Goal: Information Seeking & Learning: Compare options

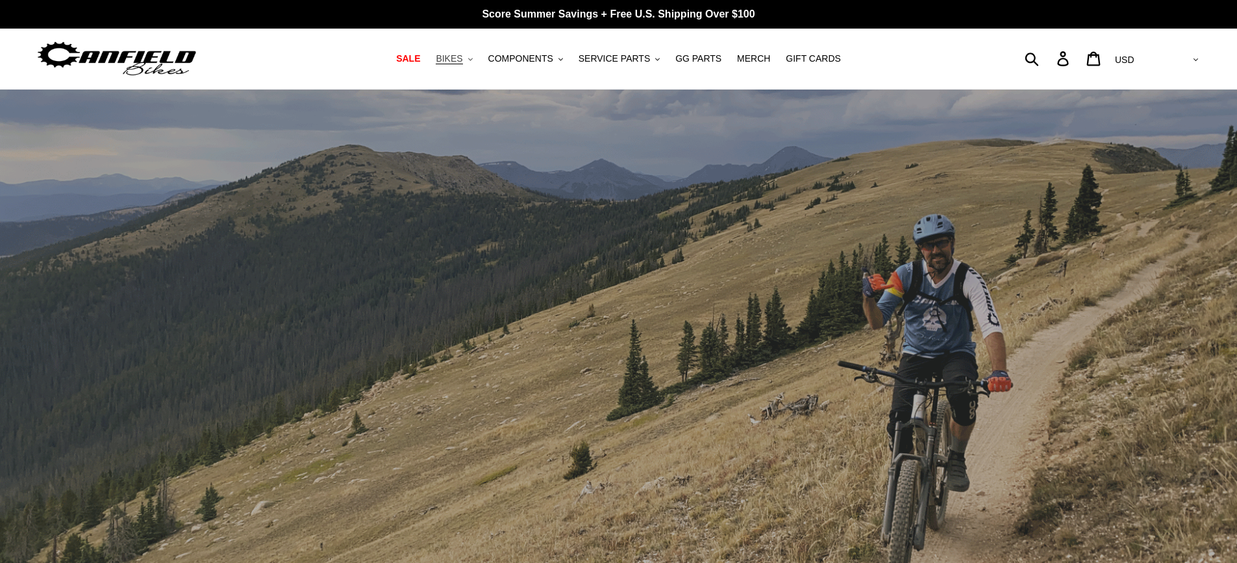
click at [477, 64] on button "BIKES .cls-1{fill:#231f20}" at bounding box center [453, 59] width 49 height 18
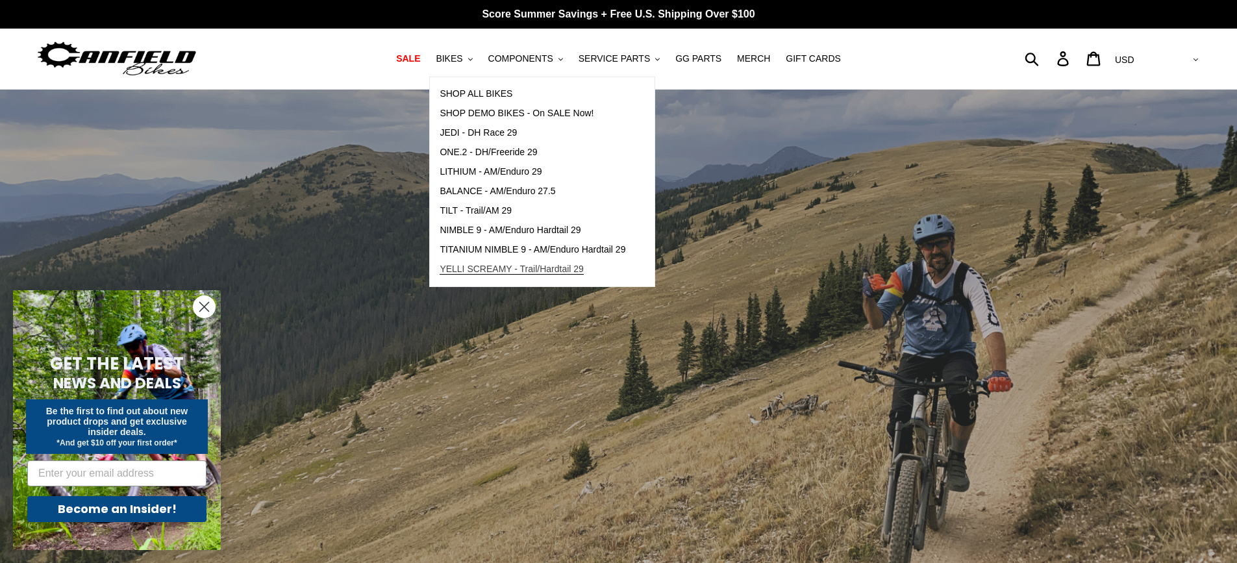
click at [502, 268] on span "YELLI SCREAMY - Trail/Hardtail 29" at bounding box center [512, 269] width 144 height 11
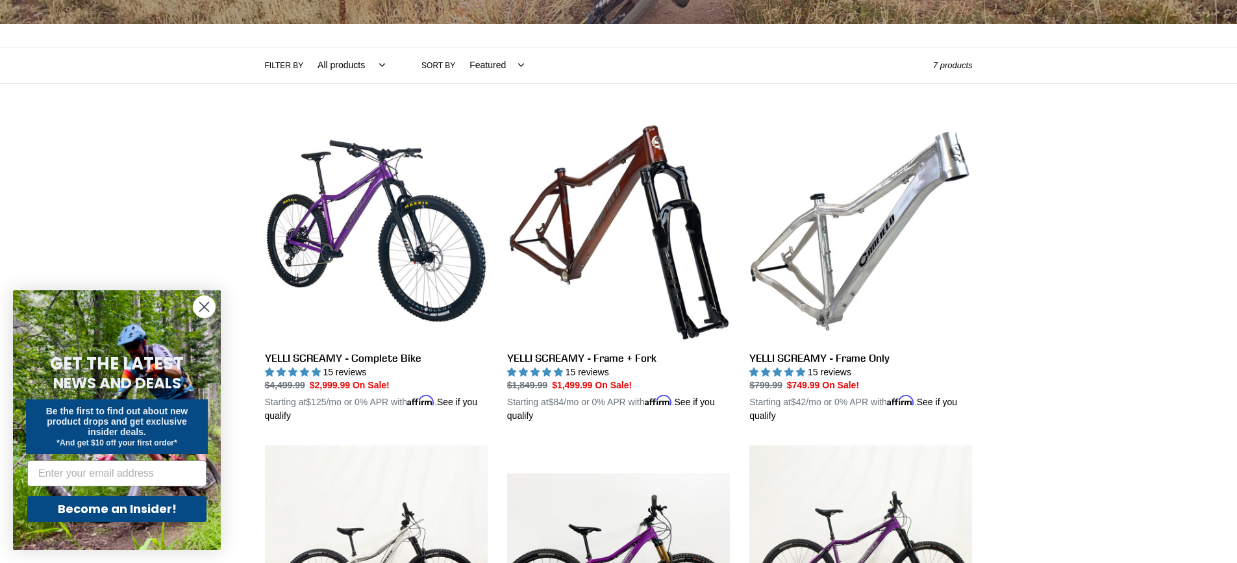
scroll to position [260, 0]
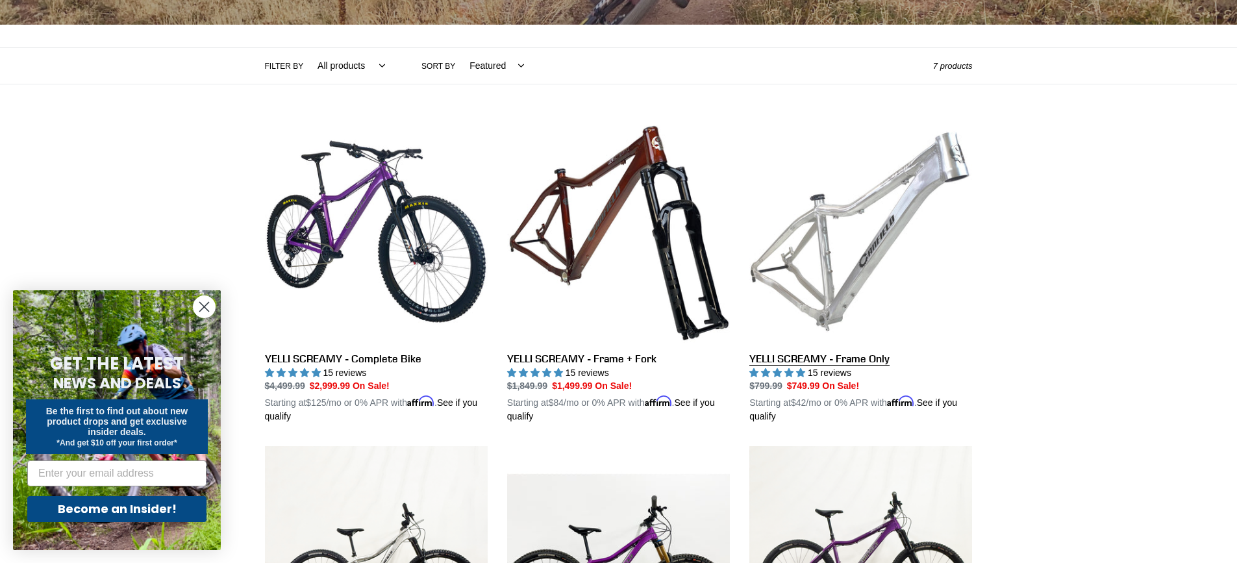
click at [842, 272] on link "YELLI SCREAMY - Frame Only" at bounding box center [860, 272] width 223 height 304
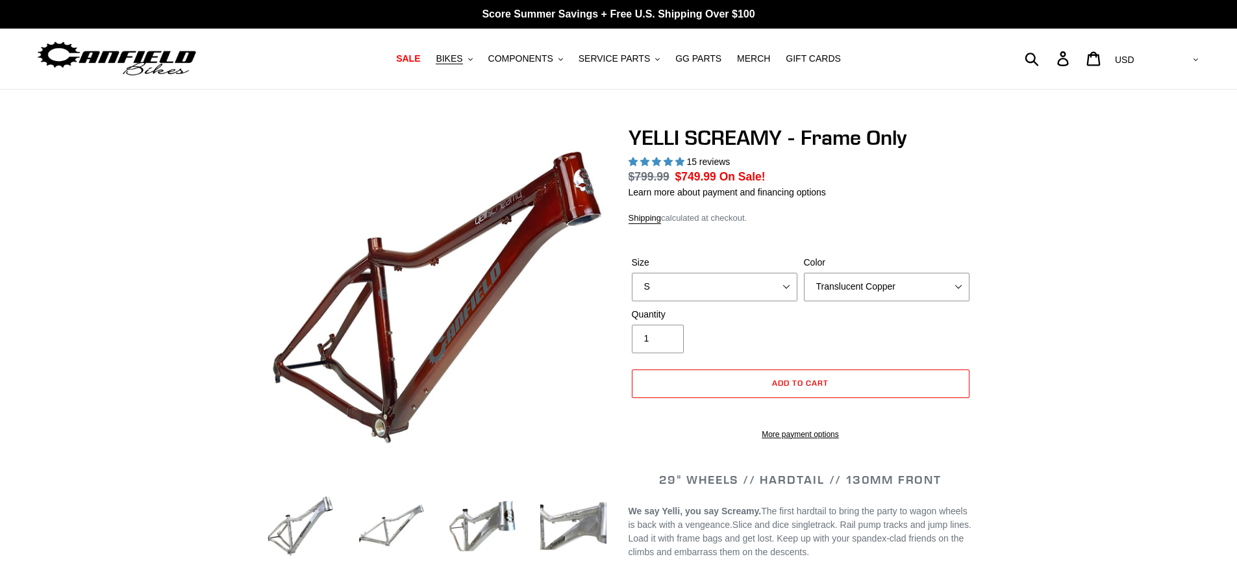
select select "highest-rating"
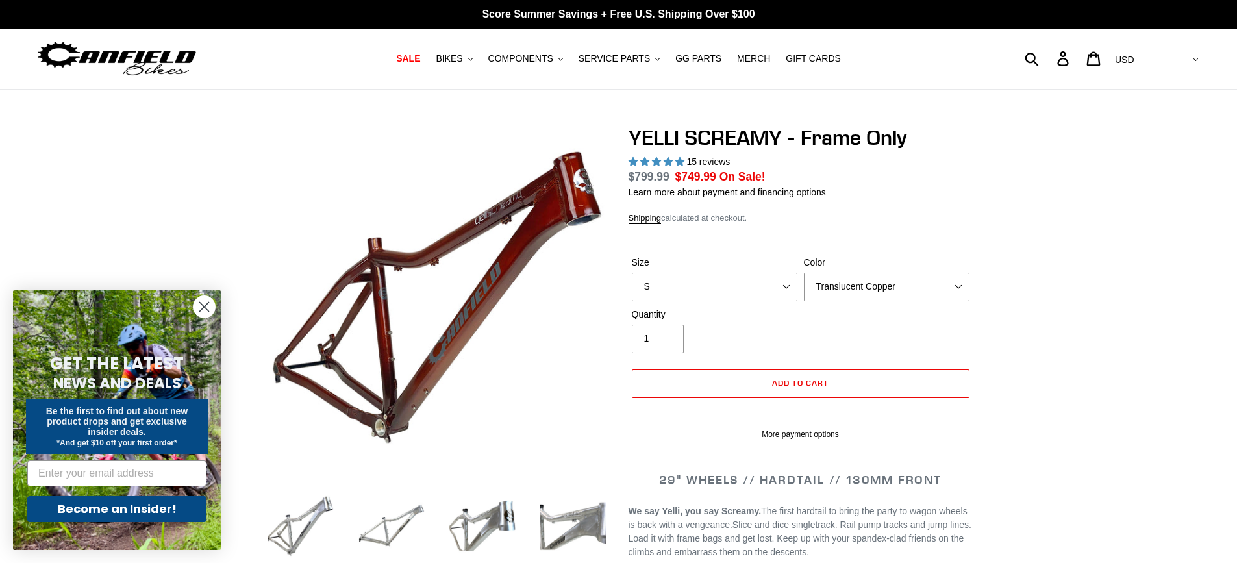
scroll to position [195, 0]
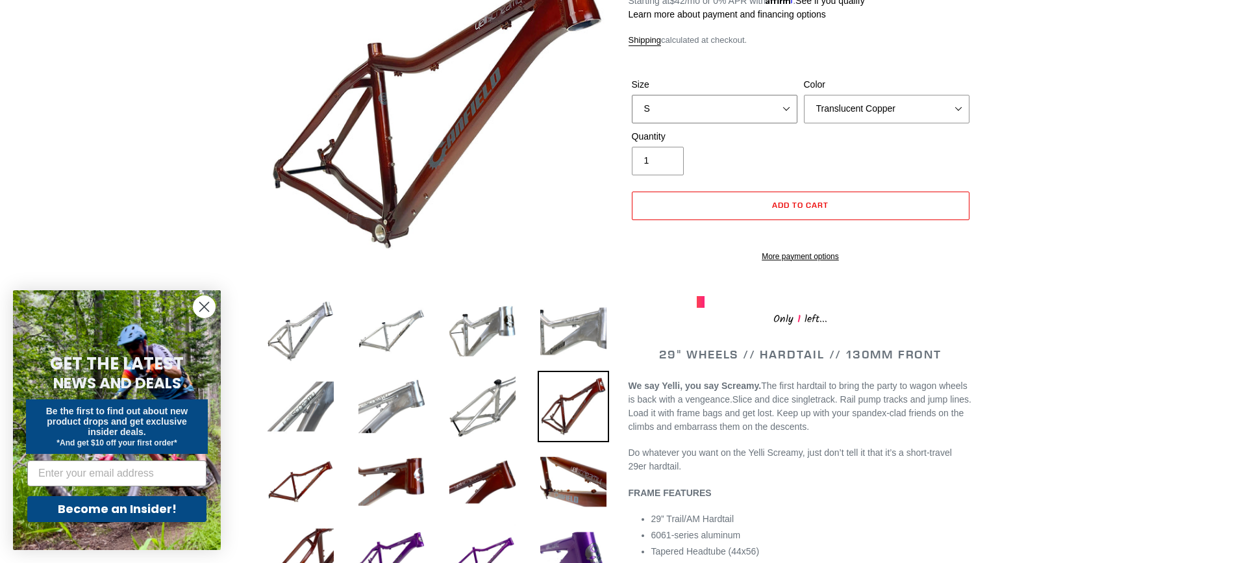
click at [785, 108] on select "S M L XL" at bounding box center [715, 109] width 166 height 29
select select "L"
click at [632, 95] on select "S M L XL" at bounding box center [715, 109] width 166 height 29
click at [951, 102] on select "Translucent Copper Purple Haze Raw" at bounding box center [887, 109] width 166 height 29
select select "Purple Haze"
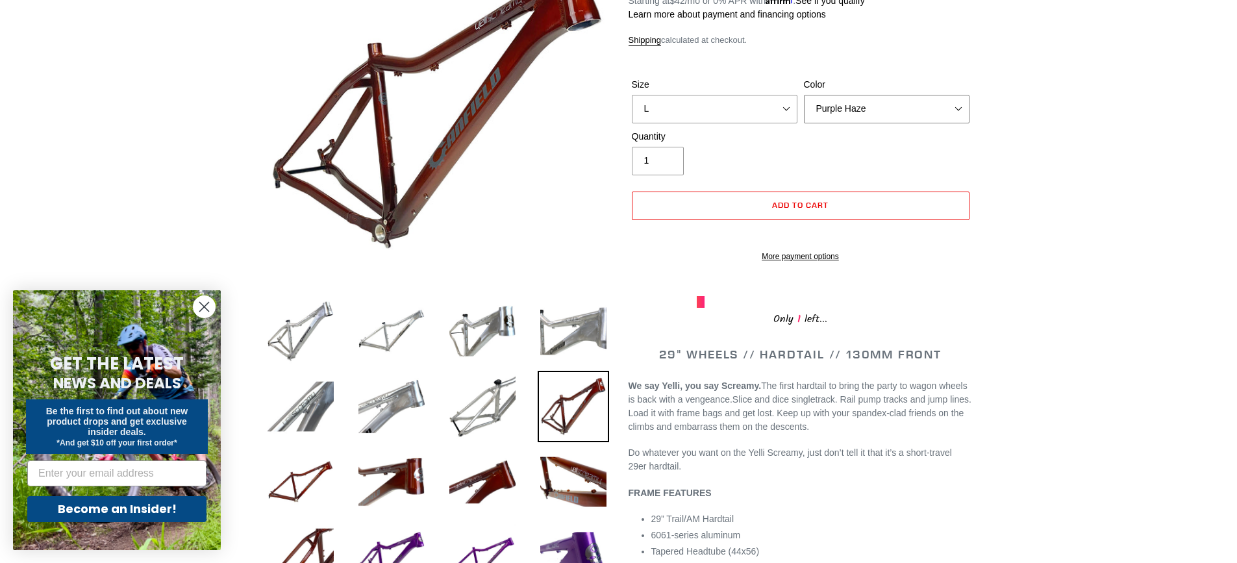
click at [804, 95] on select "Translucent Copper Purple Haze Raw" at bounding box center [887, 109] width 166 height 29
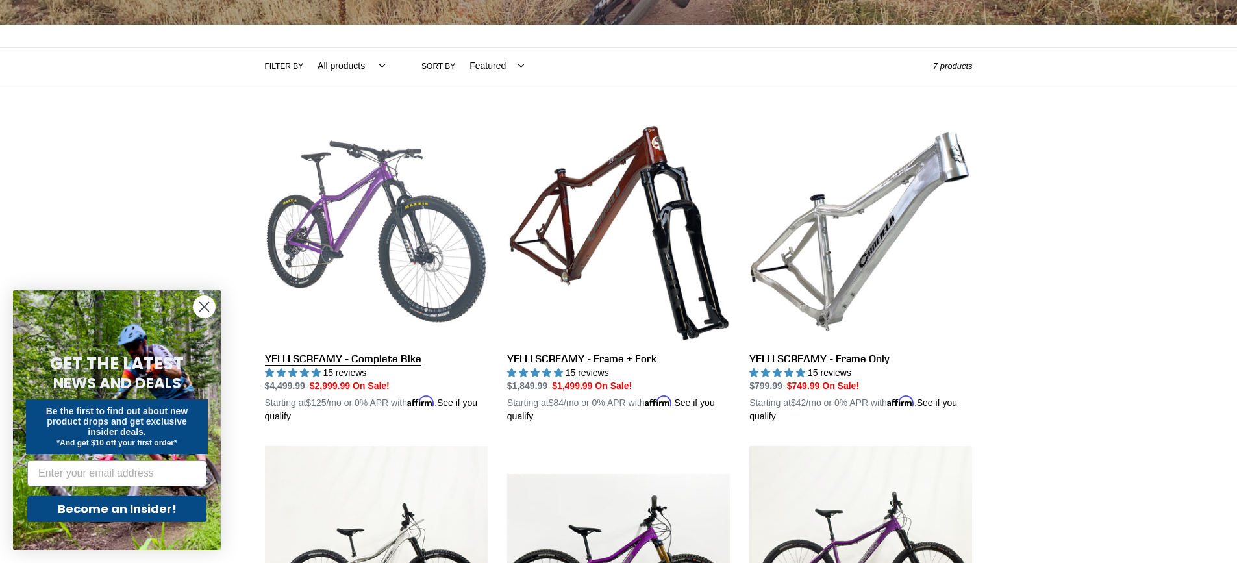
click at [345, 357] on link "YELLI SCREAMY - Complete Bike" at bounding box center [376, 272] width 223 height 304
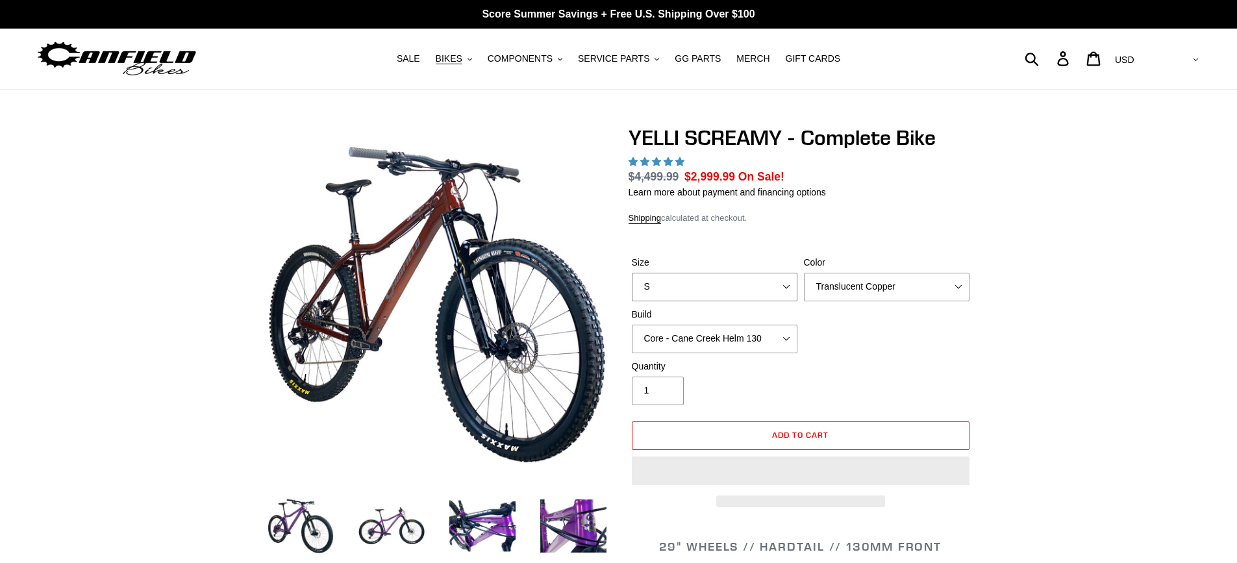
click at [783, 283] on select "S M L XL" at bounding box center [715, 287] width 166 height 29
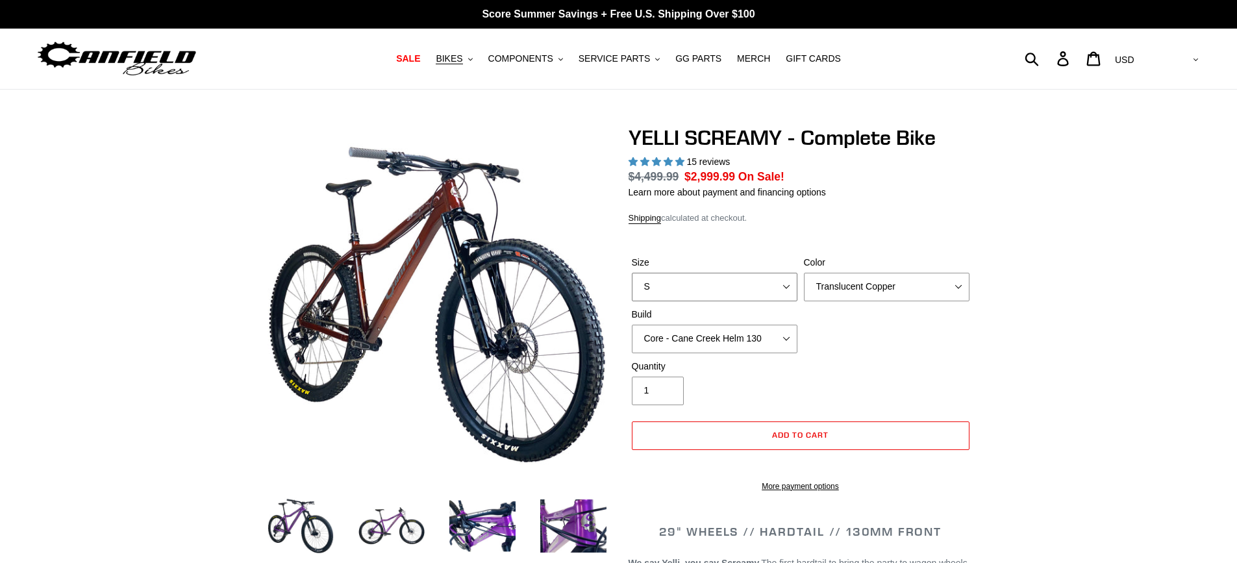
select select "highest-rating"
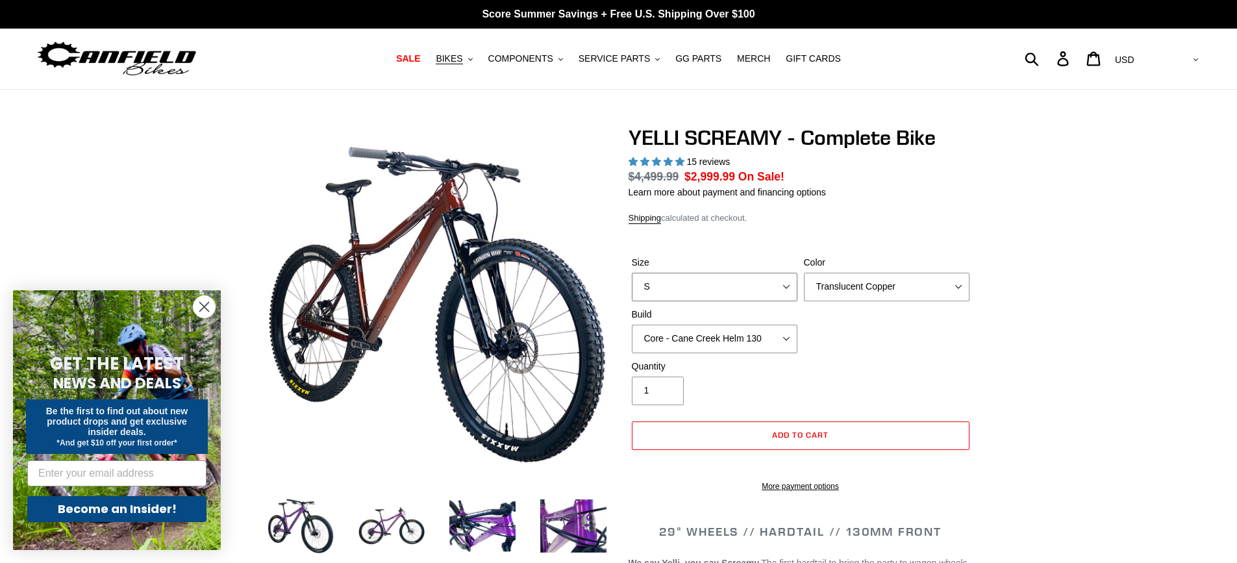
select select "L"
click at [632, 273] on select "S M L XL" at bounding box center [715, 287] width 166 height 29
click at [962, 286] on select "Translucent Copper Purple Haze Raw" at bounding box center [887, 287] width 166 height 29
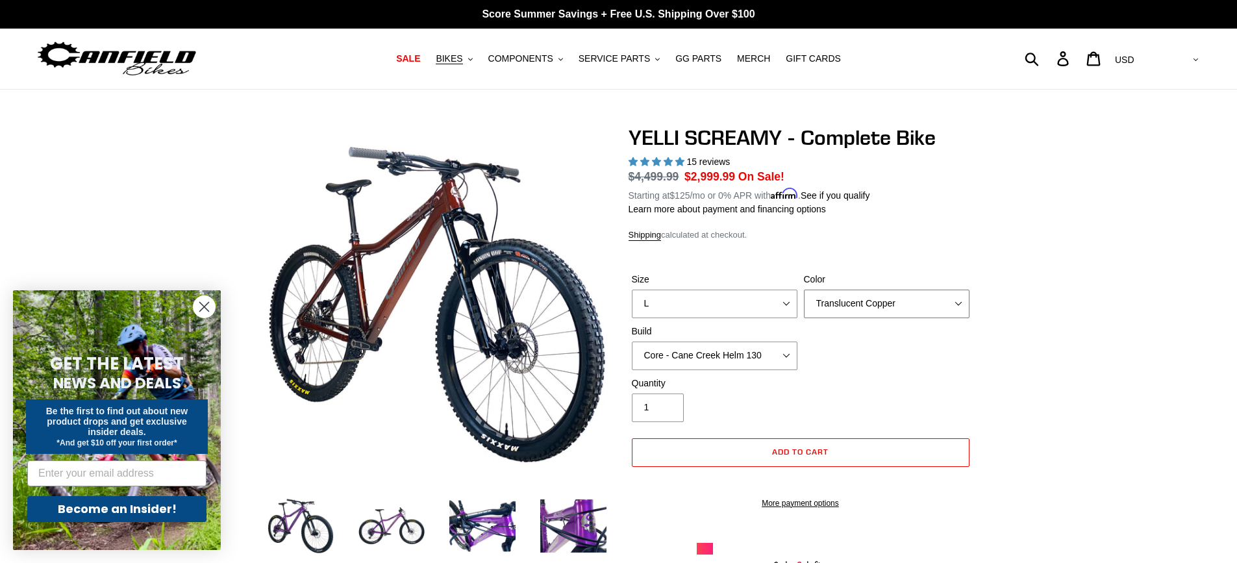
select select "Purple Haze"
click at [804, 290] on select "Translucent Copper Purple Haze Raw" at bounding box center [887, 304] width 166 height 29
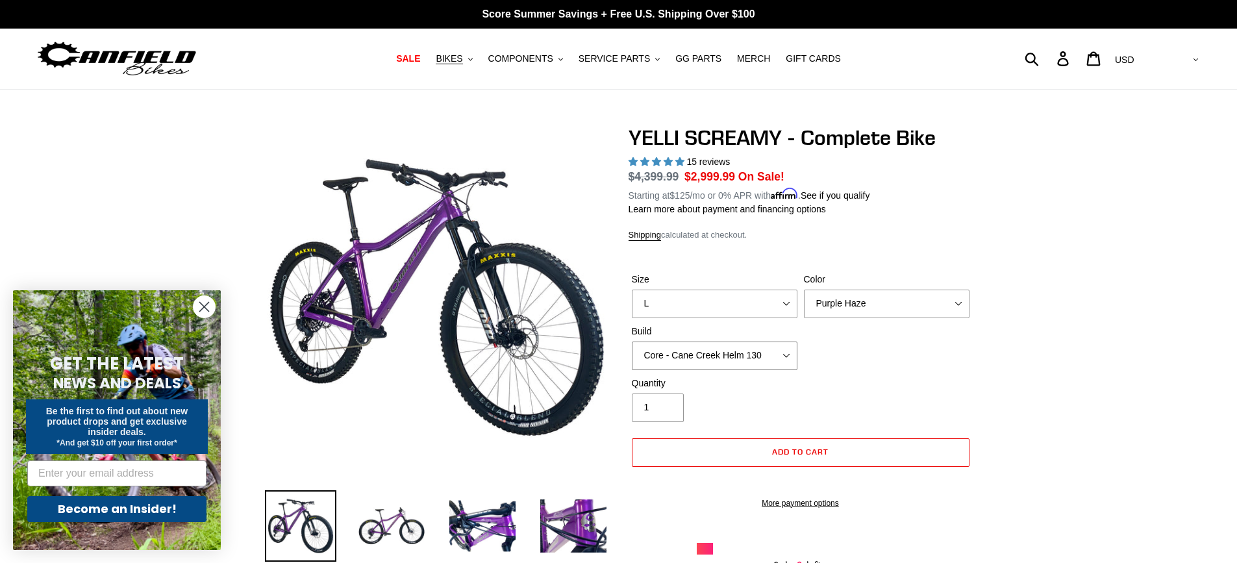
click at [788, 352] on select "Core - Cane Creek Helm 130 Pro - Cane Creek Helm 130 Core - Fox 34 SL Factory G…" at bounding box center [715, 356] width 166 height 29
click at [873, 367] on div "Size S M L XL Color Translucent Copper Purple Haze Raw Build Core - Cane Creek …" at bounding box center [801, 325] width 344 height 104
click at [538, 54] on span "COMPONENTS" at bounding box center [520, 58] width 65 height 11
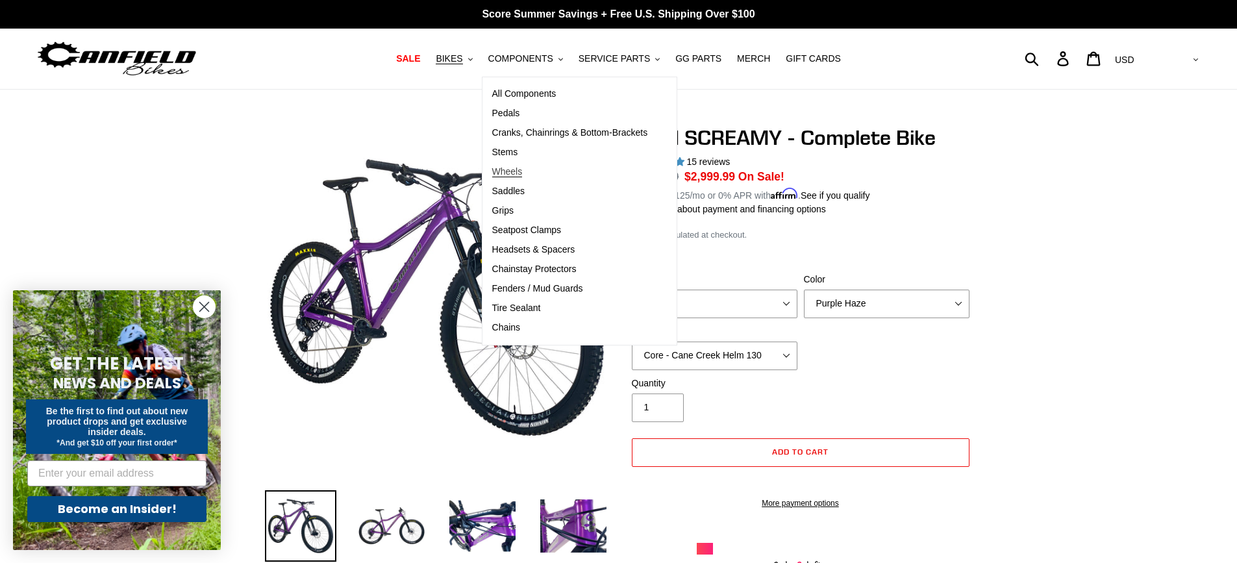
click at [523, 171] on span "Wheels" at bounding box center [507, 171] width 31 height 11
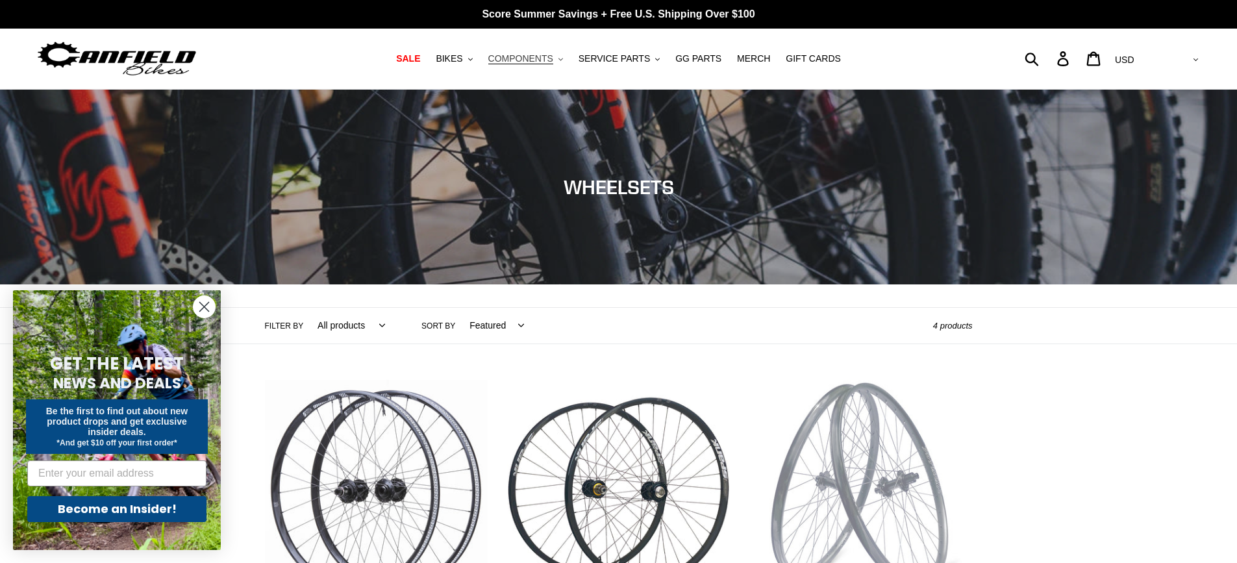
click at [547, 60] on span "COMPONENTS" at bounding box center [520, 58] width 65 height 11
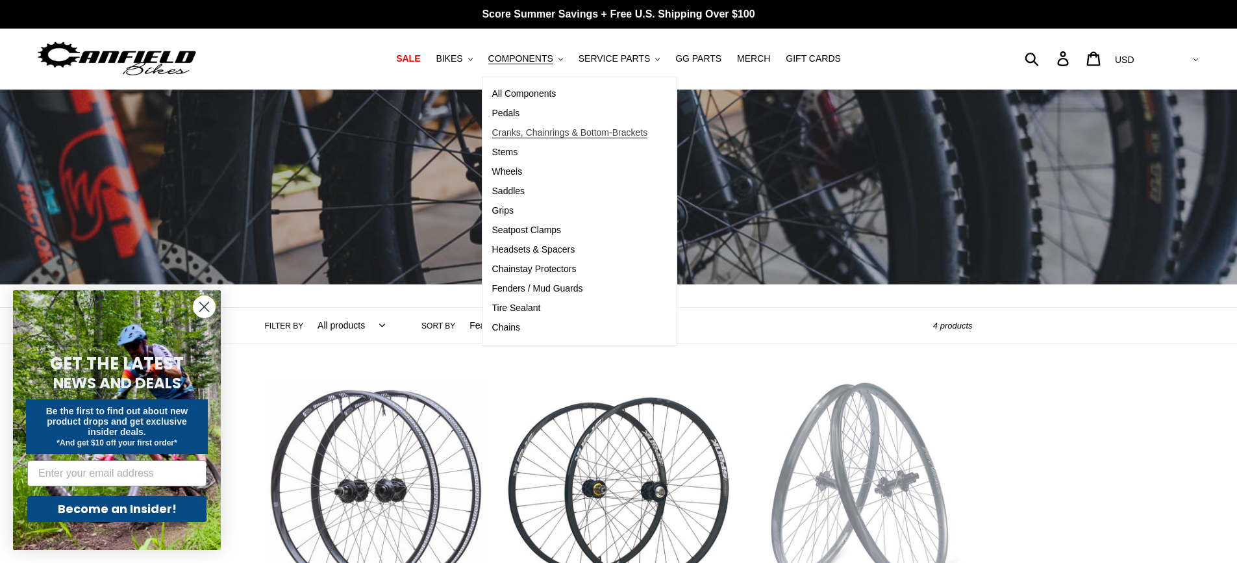
click at [516, 134] on span "Cranks, Chainrings & Bottom-Brackets" at bounding box center [570, 132] width 156 height 11
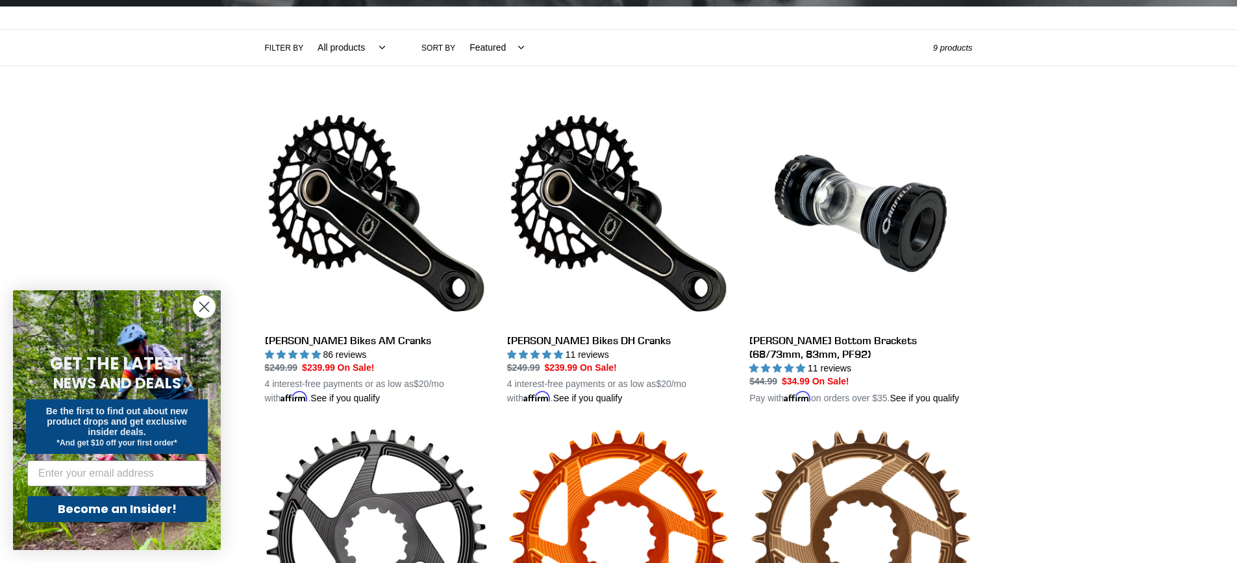
scroll to position [246, 0]
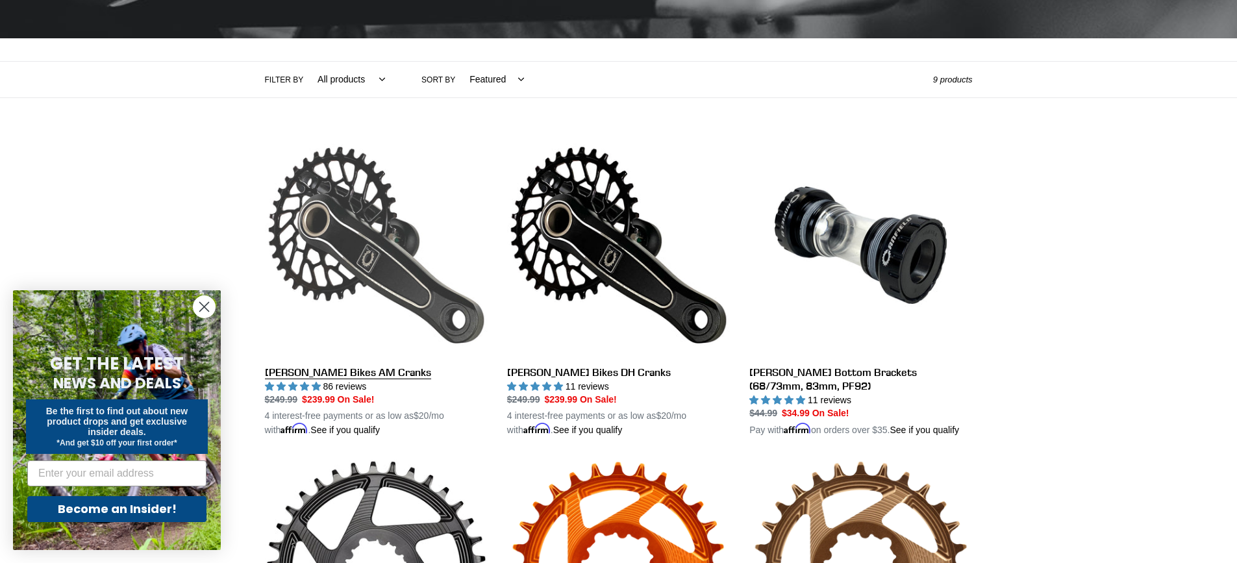
click at [350, 373] on link "[PERSON_NAME] Bikes AM Cranks" at bounding box center [376, 286] width 223 height 304
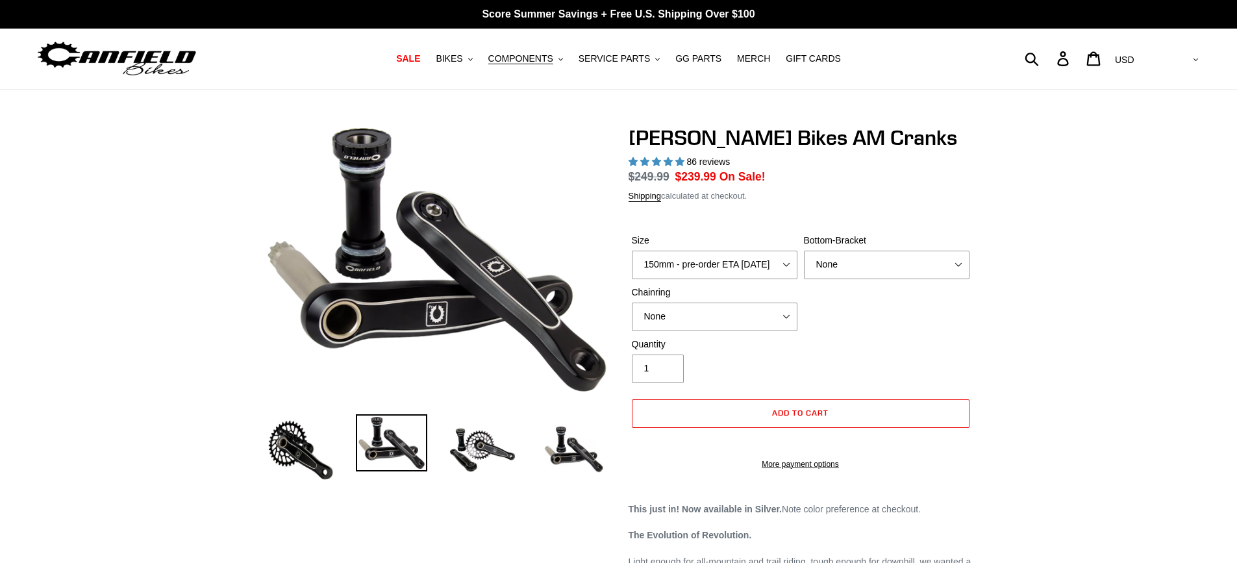
select select "highest-rating"
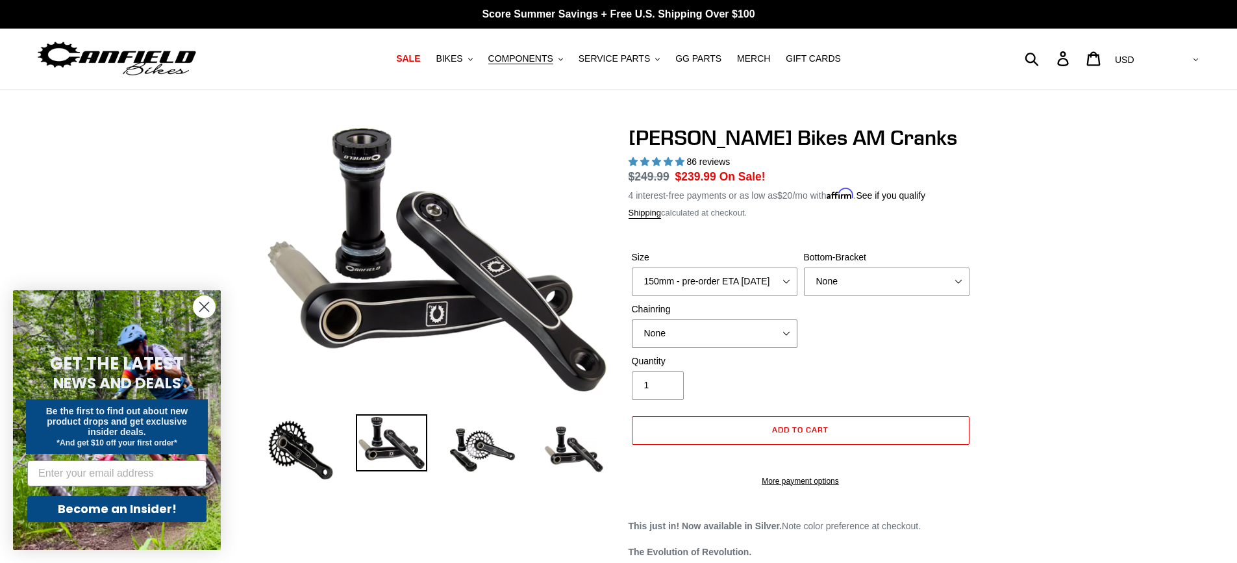
click at [786, 336] on select "None 30t Round (Boost 148) 30t Oval (Boost 148) 32t Round (Boost 148) 32t Oval …" at bounding box center [715, 334] width 166 height 29
select select "32t Round (Boost 148)"
click at [632, 320] on select "None 30t Round (Boost 148) 30t Oval (Boost 148) 32t Round (Boost 148) 32t Oval …" at bounding box center [715, 334] width 166 height 29
click at [792, 281] on select "150mm - pre-order ETA 9/30/25 155mm - pre-order ETA 9/30/25 160mm - pre-order E…" at bounding box center [715, 282] width 166 height 29
select select "165mm - pre-order ETA 9/30/25"
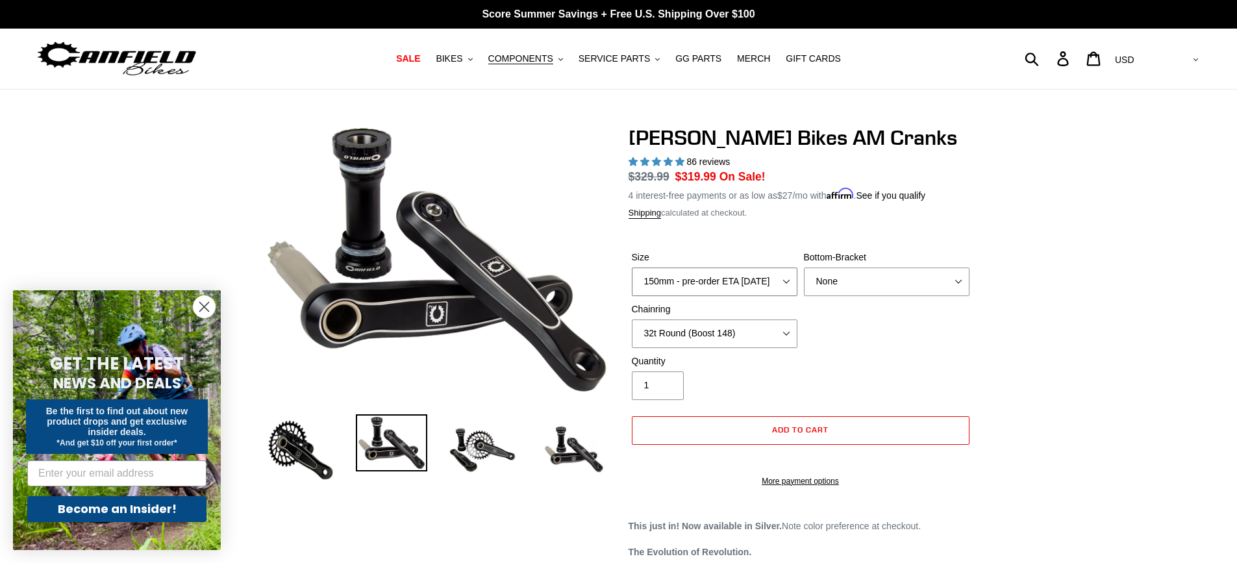
click at [632, 268] on select "150mm - pre-order ETA 9/30/25 155mm - pre-order ETA 9/30/25 160mm - pre-order E…" at bounding box center [715, 282] width 166 height 29
click at [961, 283] on select "None BSA Threaded 68/73mm Press Fit PF92" at bounding box center [887, 282] width 166 height 29
select select "BSA Threaded 68/73mm"
click at [804, 268] on select "None BSA Threaded 68/73mm Press Fit PF92" at bounding box center [887, 282] width 166 height 29
click at [474, 442] on img at bounding box center [482, 449] width 71 height 71
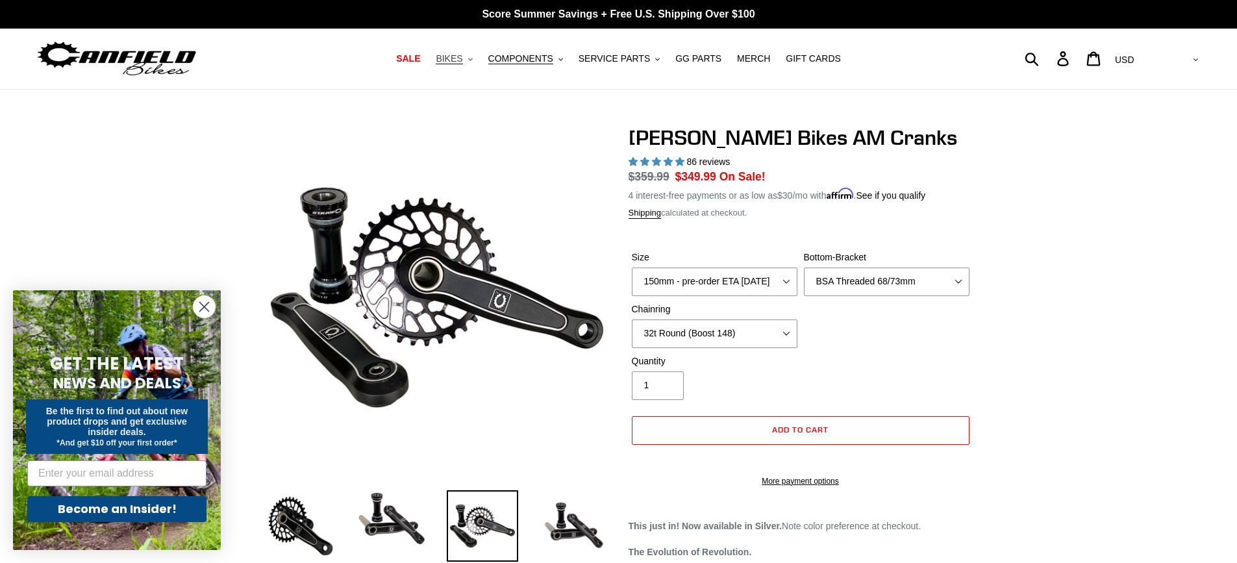
click at [462, 64] on span "BIKES" at bounding box center [449, 58] width 27 height 11
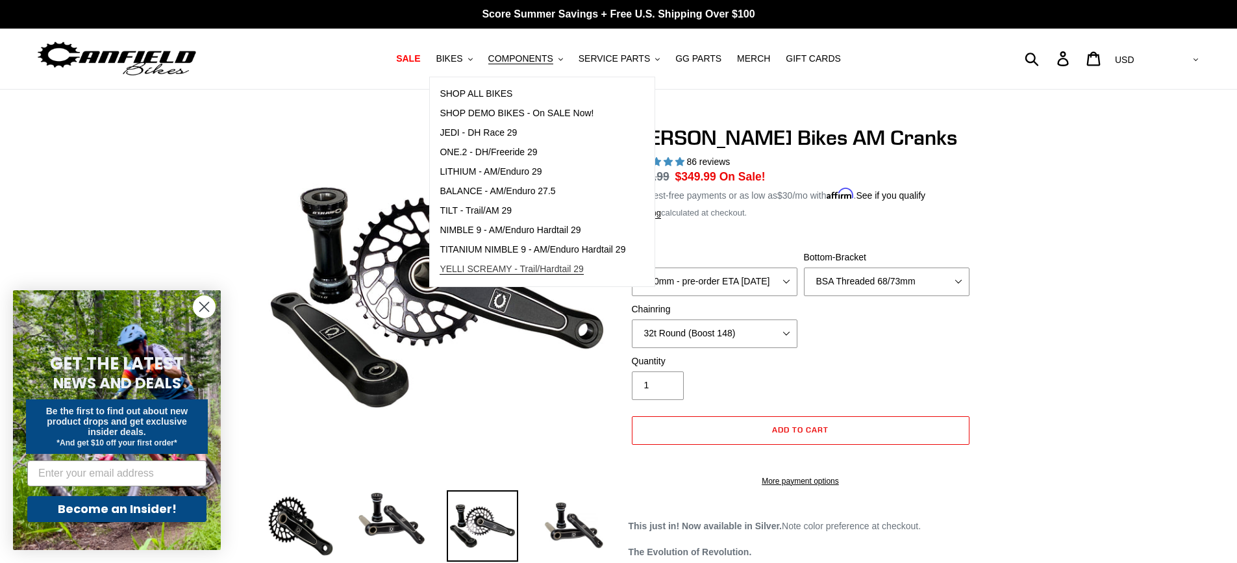
click at [509, 264] on span "YELLI SCREAMY - Trail/Hardtail 29" at bounding box center [512, 269] width 144 height 11
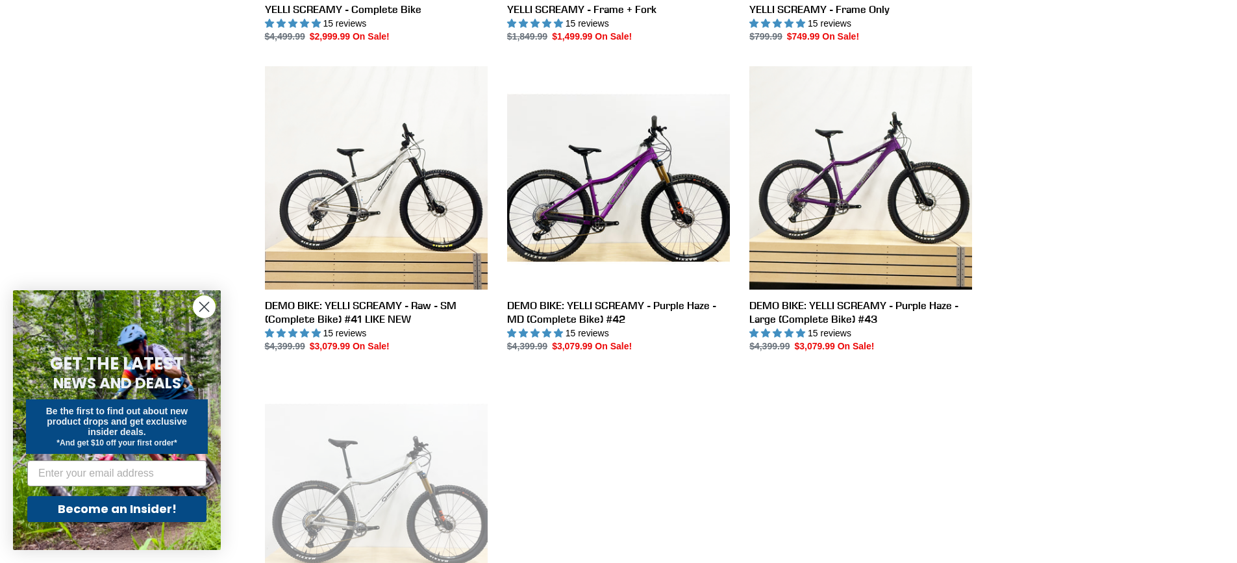
scroll to position [649, 0]
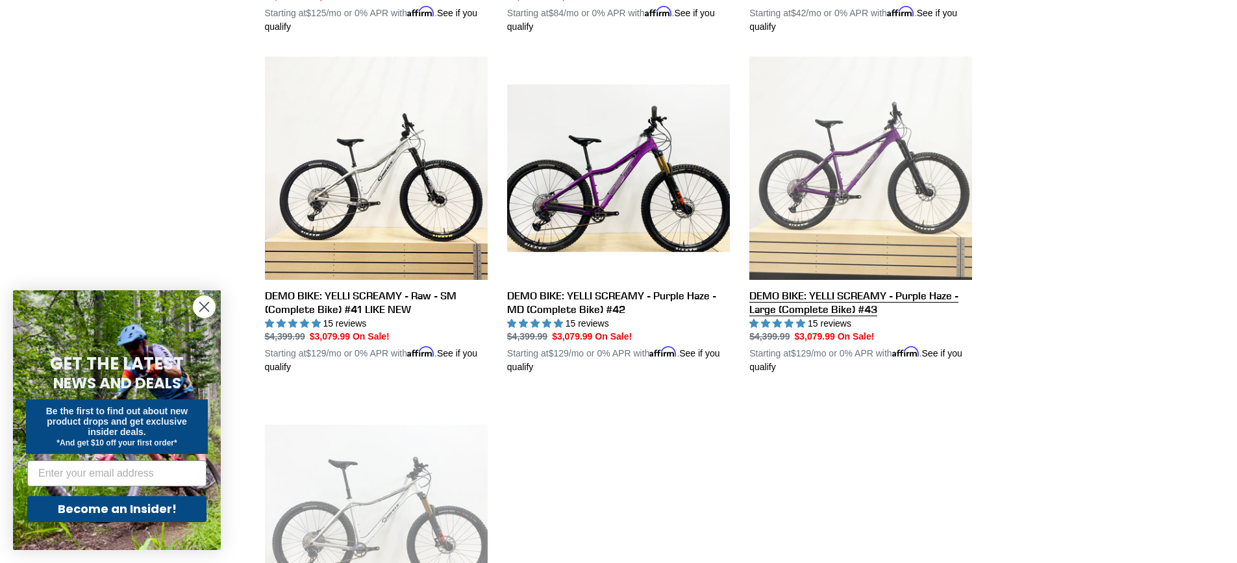
click at [819, 331] on link "DEMO BIKE: YELLI SCREAMY - Purple Haze - Large (Complete Bike) #43" at bounding box center [860, 216] width 223 height 318
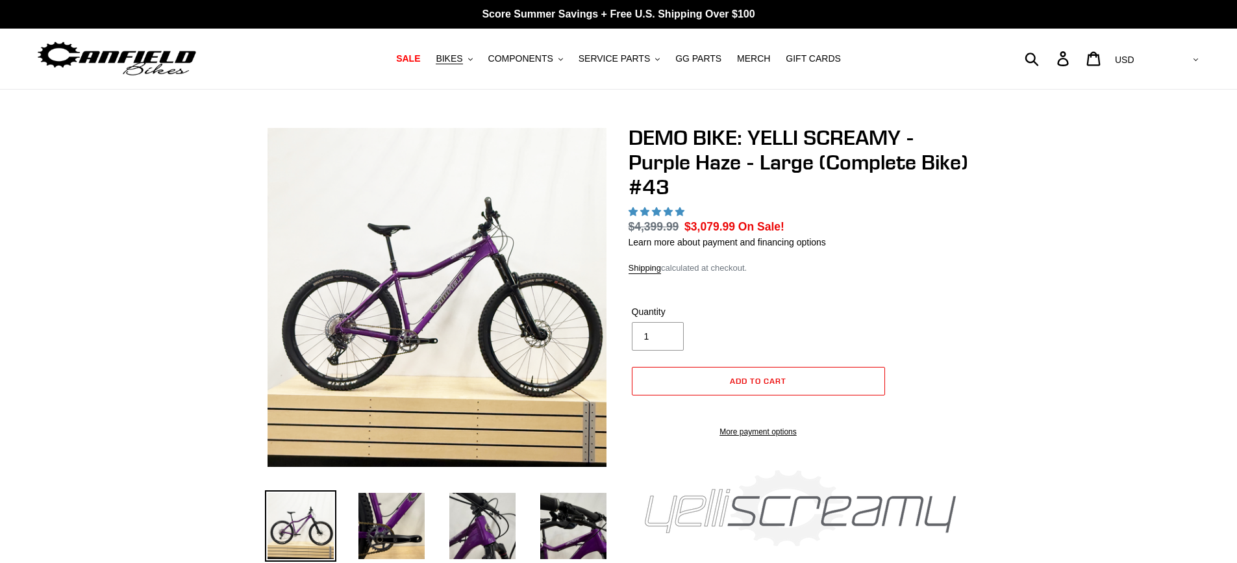
select select "highest-rating"
